Goal: Task Accomplishment & Management: Manage account settings

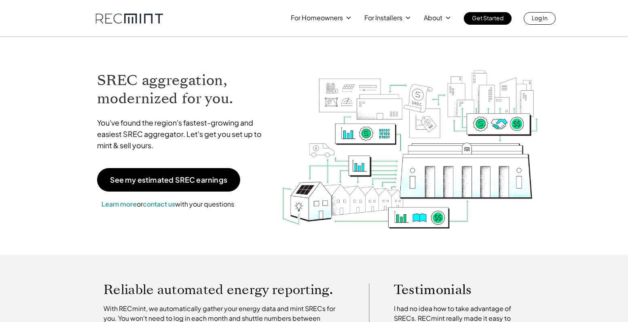
click at [544, 19] on p "Log In" at bounding box center [540, 17] width 16 height 11
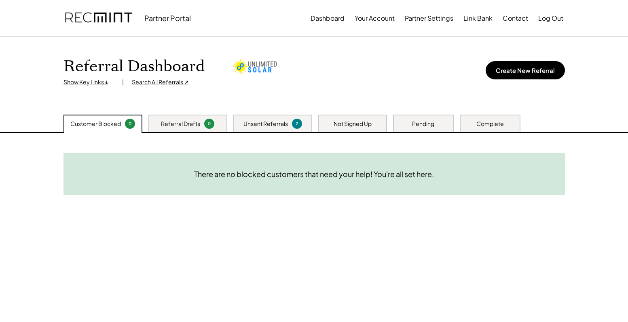
click at [445, 53] on div "Referral Dashboard Show Key Links ↓ | Search All Referrals ↗ Create New Referral" at bounding box center [314, 76] width 518 height 78
click at [383, 20] on button "Your Account" at bounding box center [375, 18] width 40 height 16
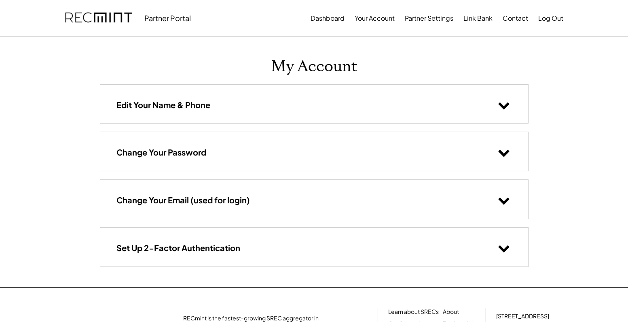
click at [371, 203] on div "Change Your Email (used for login)" at bounding box center [314, 199] width 428 height 38
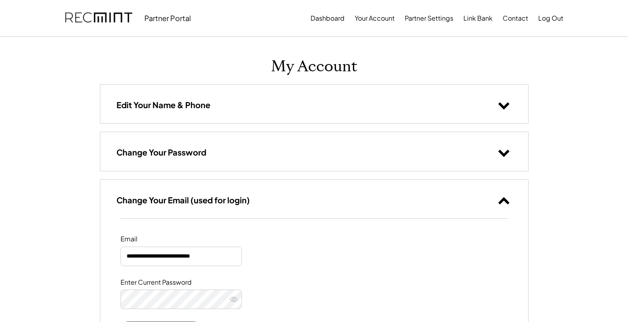
scroll to position [61, 0]
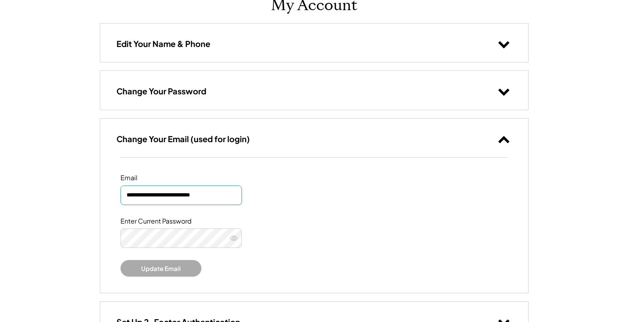
click at [207, 197] on input "**********" at bounding box center [181, 194] width 121 height 19
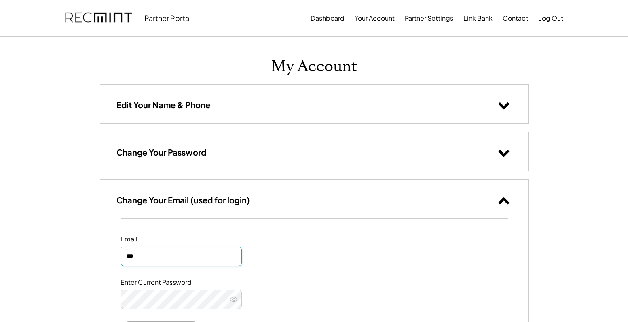
scroll to position [0, 0]
type input "***"
click at [326, 21] on button "Dashboard" at bounding box center [328, 18] width 34 height 16
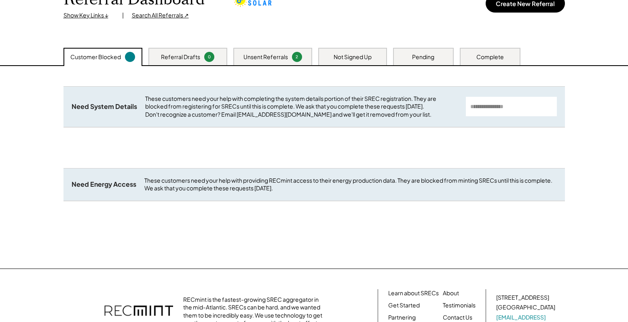
scroll to position [36, 0]
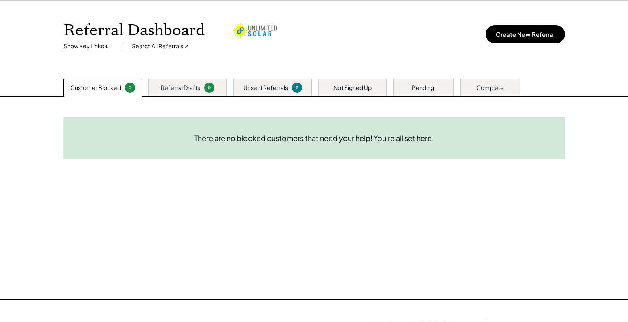
click at [173, 45] on div "Search All Referrals ↗" at bounding box center [160, 46] width 57 height 8
click at [526, 34] on button "Create New Referral" at bounding box center [525, 34] width 79 height 18
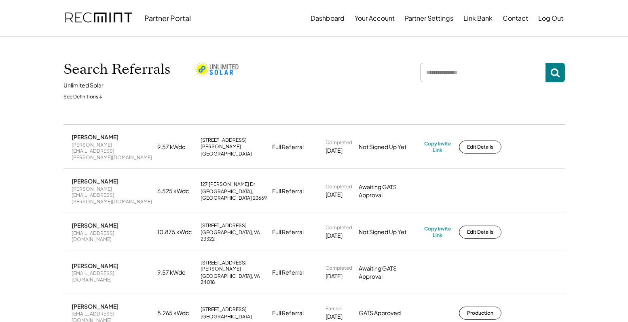
click at [481, 70] on input "input" at bounding box center [482, 72] width 125 height 19
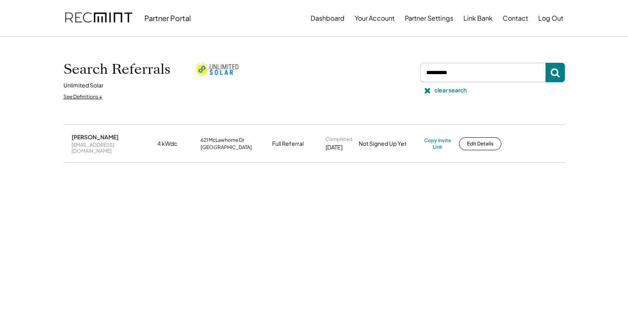
click at [457, 75] on input "input" at bounding box center [482, 72] width 125 height 19
click at [508, 70] on input "input" at bounding box center [482, 72] width 125 height 19
click at [472, 72] on input "input" at bounding box center [482, 72] width 125 height 19
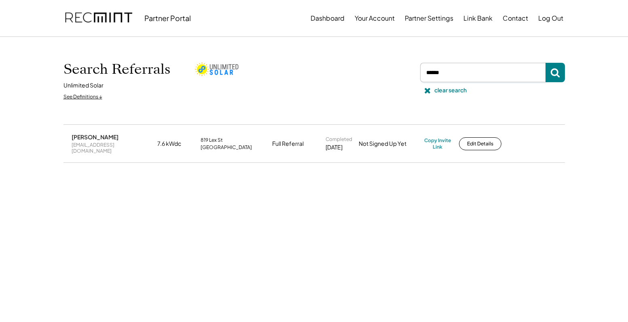
click at [472, 72] on input "input" at bounding box center [482, 72] width 125 height 19
type input "*******"
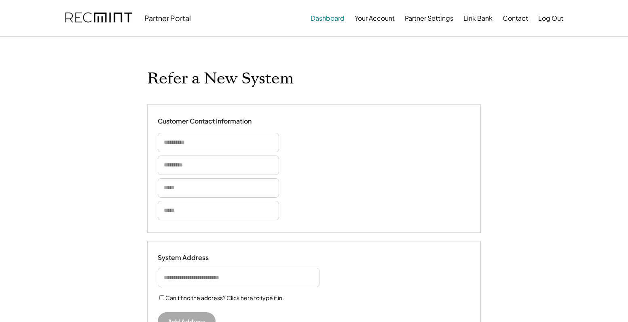
click at [329, 19] on button "Dashboard" at bounding box center [328, 18] width 34 height 16
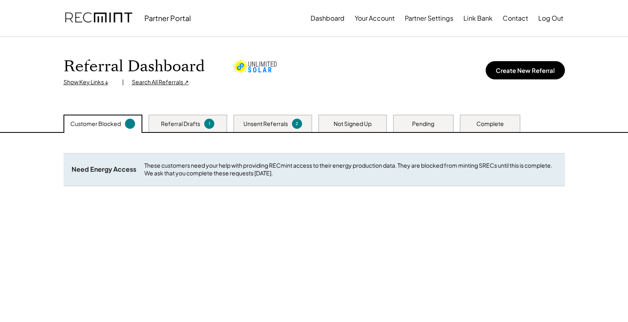
click at [432, 122] on div "Pending" at bounding box center [423, 124] width 22 height 8
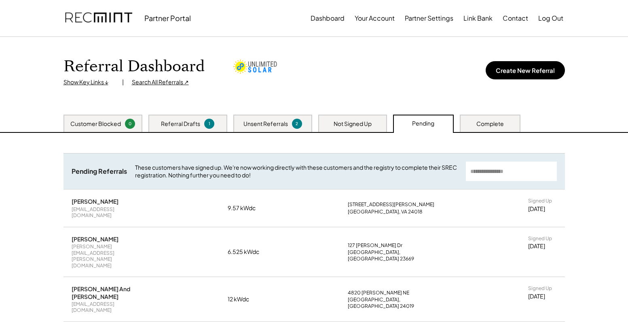
click at [519, 171] on input "input" at bounding box center [511, 170] width 91 height 19
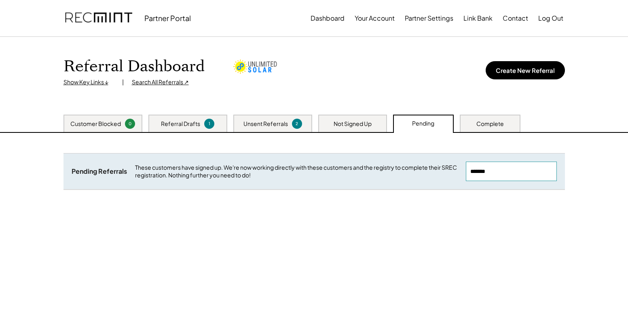
type input "*******"
